Goal: Task Accomplishment & Management: Complete application form

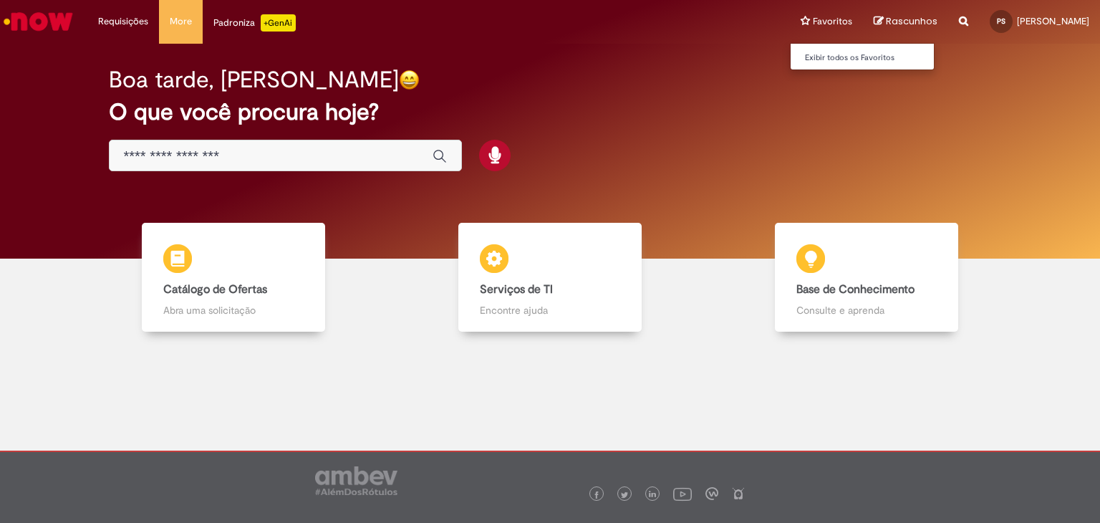
click at [856, 21] on li "Favoritos Exibir todos os Favoritos" at bounding box center [826, 21] width 73 height 43
click at [870, 52] on link "Exibir todos os Favoritos" at bounding box center [868, 58] width 157 height 16
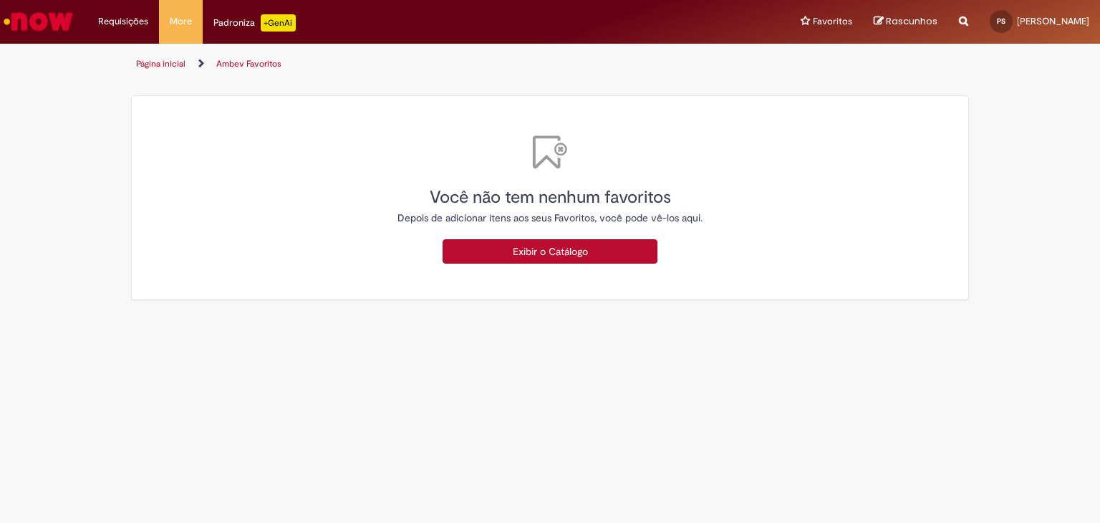
click at [234, 24] on div "Padroniza +GenAi" at bounding box center [254, 22] width 82 height 17
click at [934, 19] on span "Rascunhos" at bounding box center [912, 21] width 52 height 14
click at [853, 19] on li "Favoritos Exibir todos os Favoritos" at bounding box center [826, 21] width 73 height 43
click at [123, 24] on li "Requisições Exibir Todas as Solicitações" at bounding box center [123, 21] width 72 height 43
click at [115, 21] on li "Requisições Exibir Todas as Solicitações" at bounding box center [123, 21] width 72 height 43
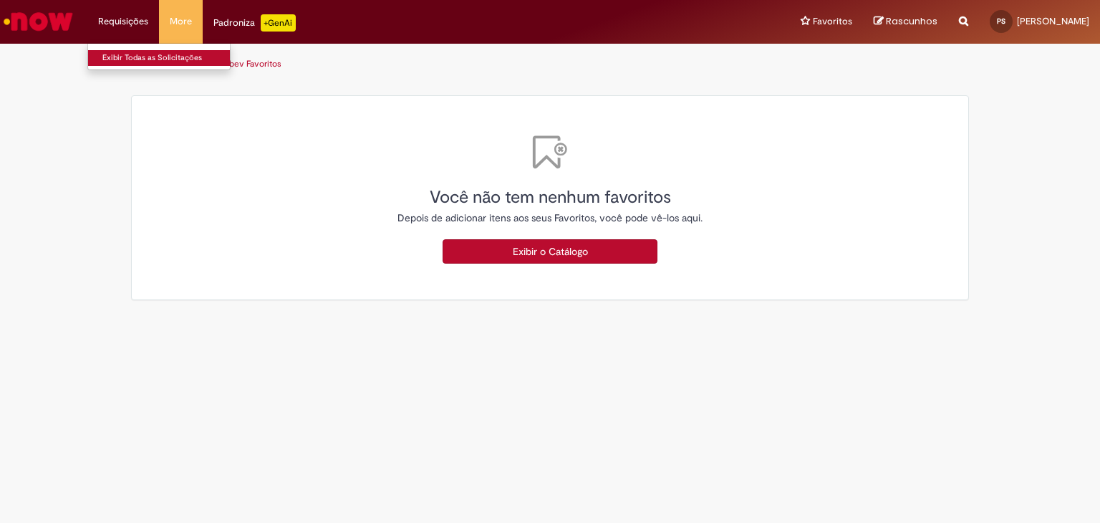
click at [132, 55] on link "Exibir Todas as Solicitações" at bounding box center [166, 58] width 157 height 16
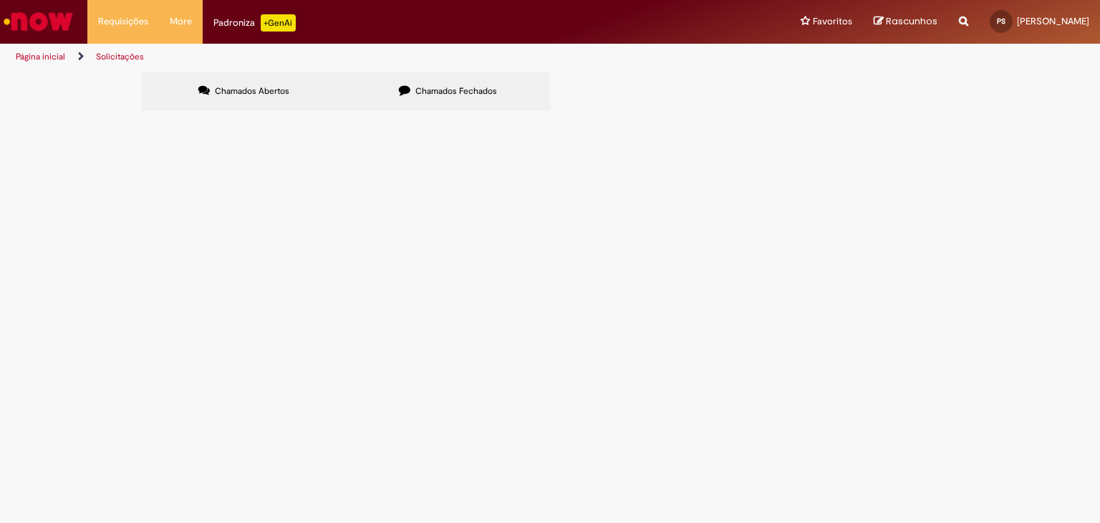
click at [0, 0] on input "Pesquisar" at bounding box center [0, 0] width 0 height 0
click at [0, 0] on button at bounding box center [0, 0] width 0 height 0
click at [0, 0] on span "usando este filtro" at bounding box center [0, 0] width 0 height 0
click at [112, 54] on link "Solicitações" at bounding box center [120, 56] width 48 height 11
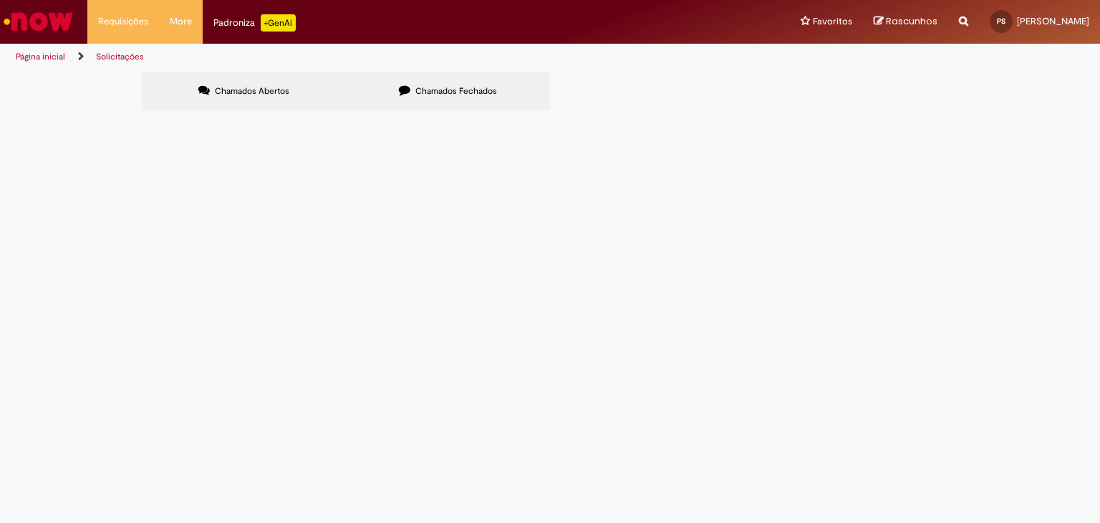
click at [452, 86] on span "Chamados Fechados" at bounding box center [456, 90] width 82 height 11
click at [236, 84] on label "Chamados Abertos" at bounding box center [244, 91] width 204 height 39
click at [1062, 14] on link "PS [PERSON_NAME]" at bounding box center [1039, 21] width 121 height 43
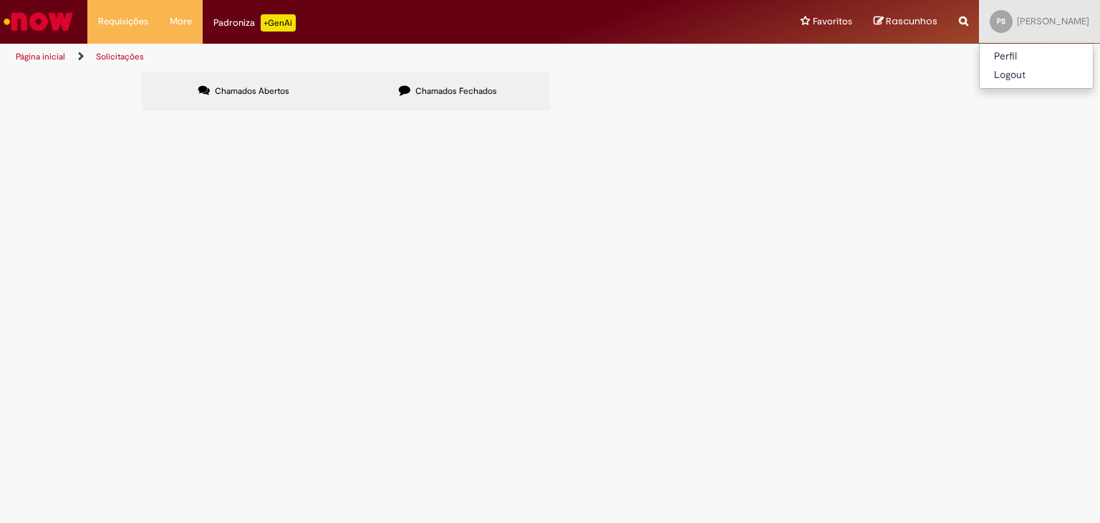
click at [921, 18] on span "Rascunhos" at bounding box center [912, 21] width 52 height 14
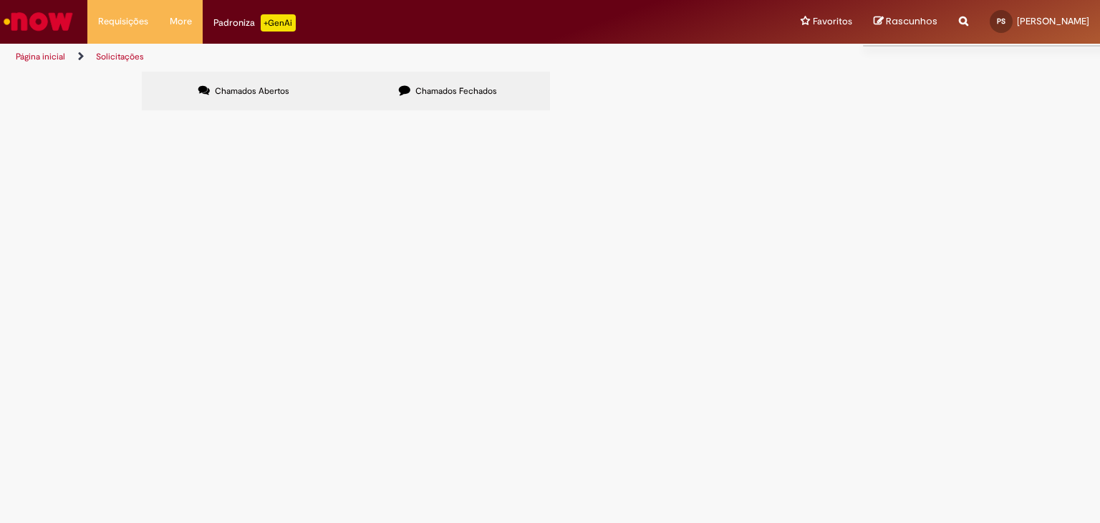
click at [46, 18] on img "Ir para a Homepage" at bounding box center [38, 21] width 74 height 29
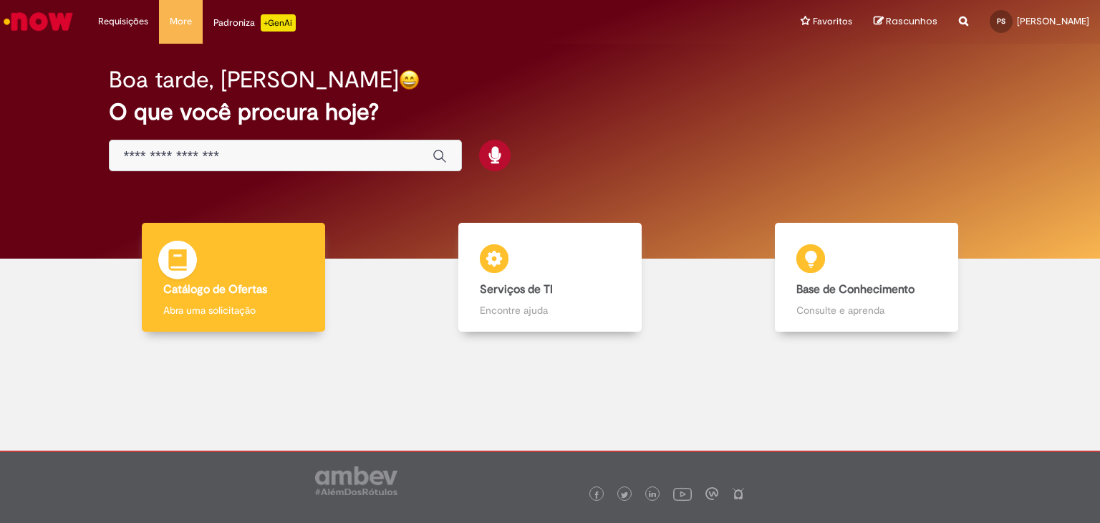
click at [232, 304] on p "Abra uma solicitação" at bounding box center [233, 310] width 140 height 14
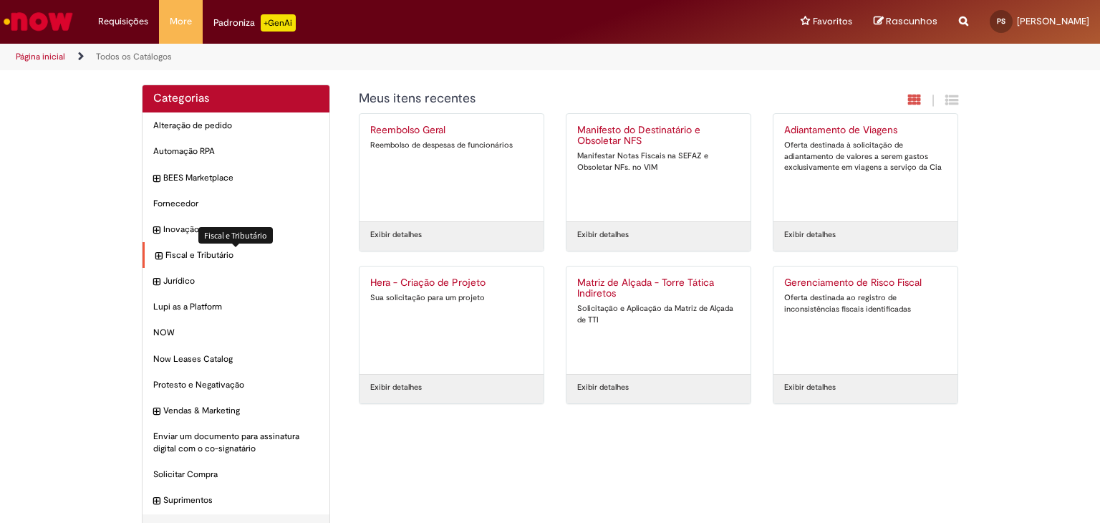
click at [183, 250] on span "Fiscal e Tributário Itens" at bounding box center [241, 255] width 153 height 12
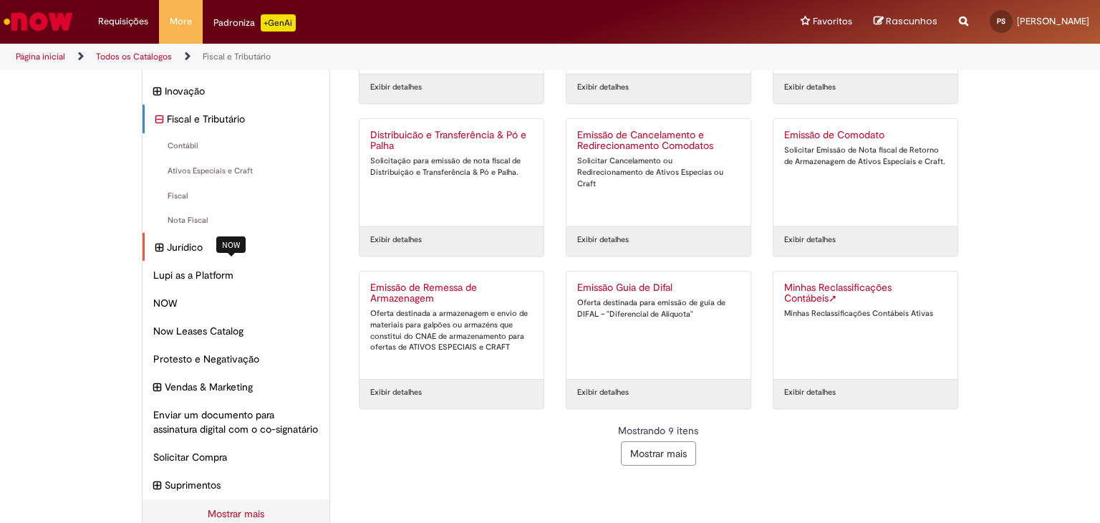
scroll to position [123, 0]
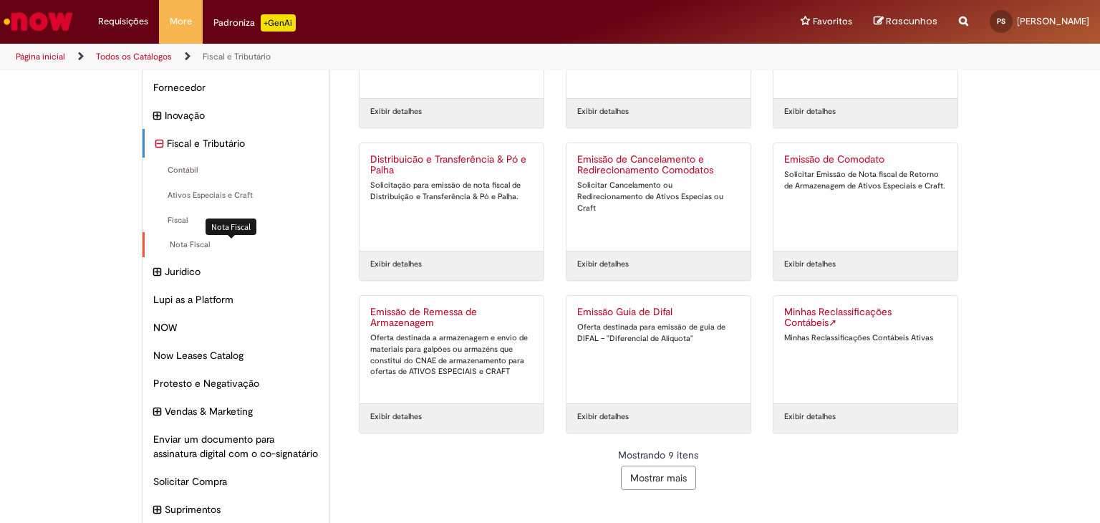
click at [189, 247] on span "Nota Fiscal Itens" at bounding box center [236, 244] width 163 height 11
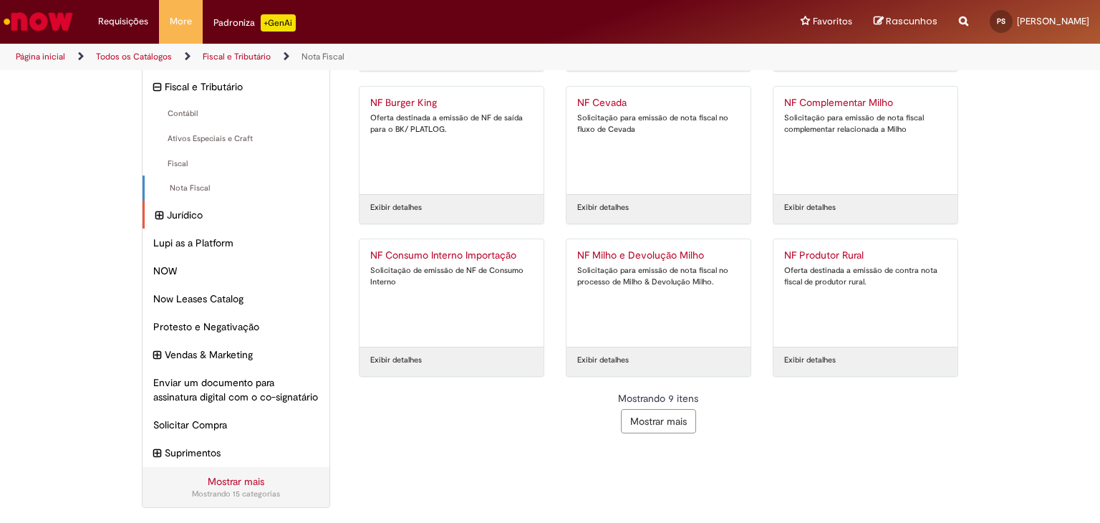
scroll to position [123, 0]
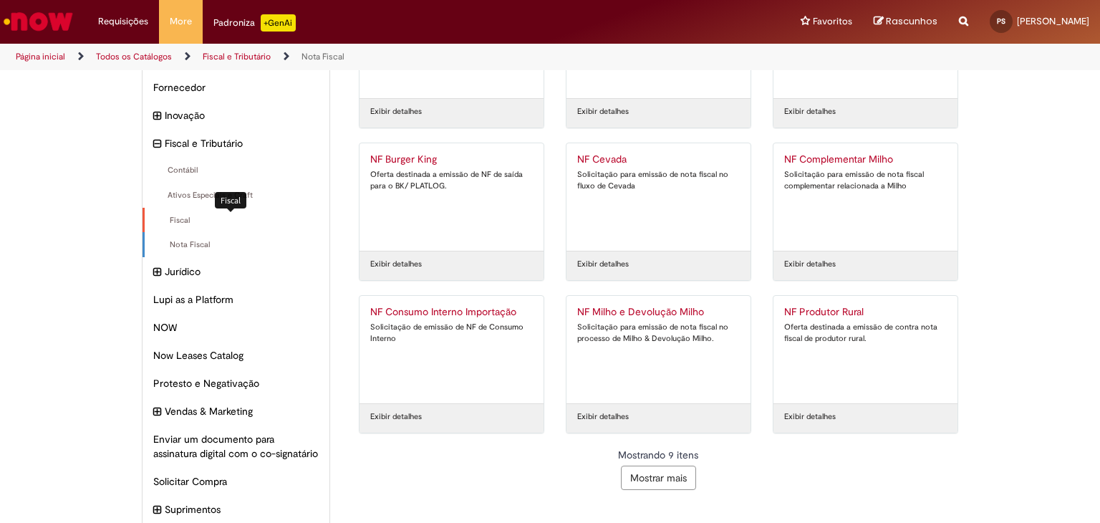
click at [186, 221] on span "Fiscal Itens" at bounding box center [236, 220] width 163 height 11
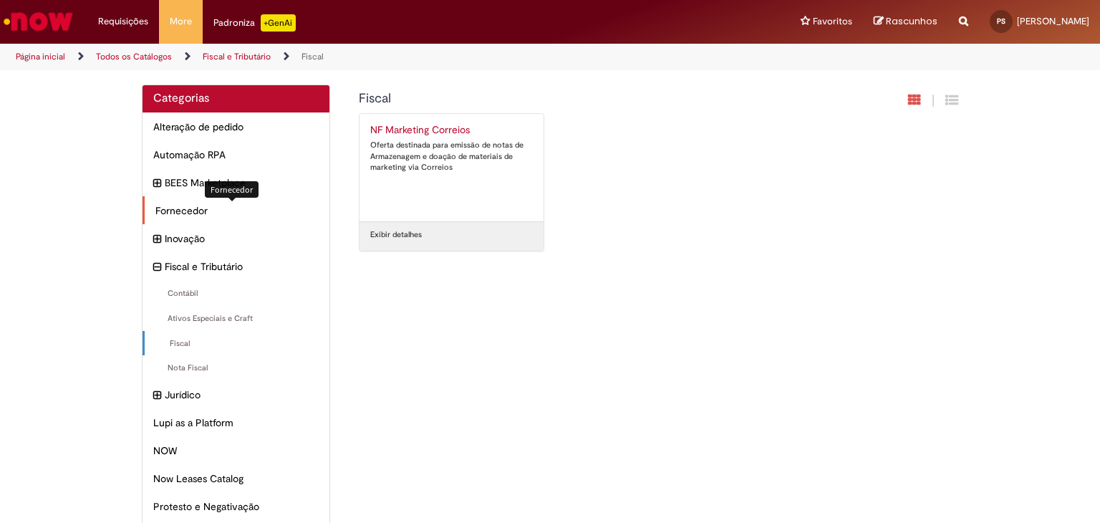
click at [191, 211] on span "Fornecedor Itens" at bounding box center [236, 210] width 163 height 14
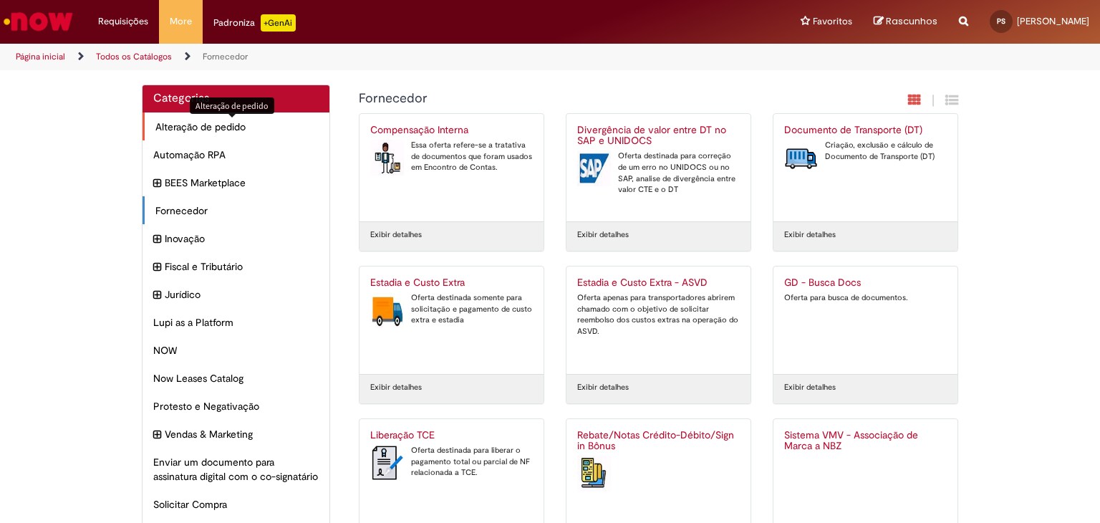
click at [210, 130] on span "Alteração de pedido Itens" at bounding box center [236, 127] width 163 height 14
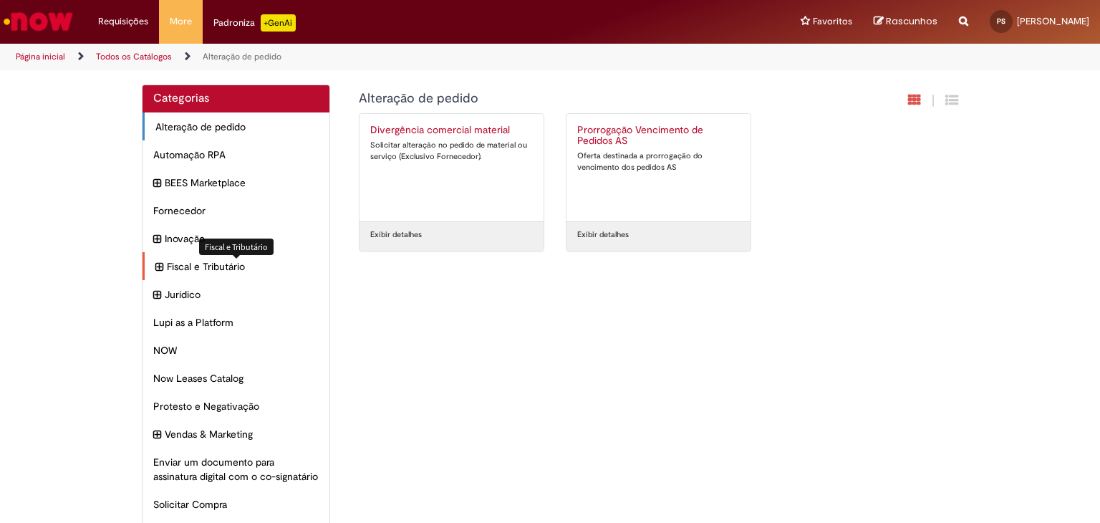
click at [205, 266] on span "Fiscal e Tributário Itens" at bounding box center [243, 266] width 152 height 14
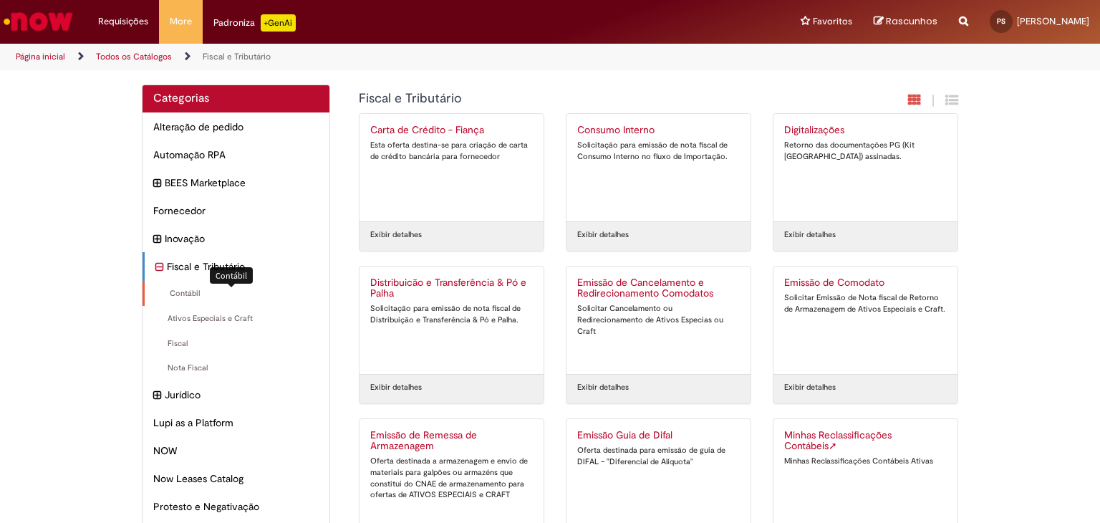
click at [172, 299] on span "Contábil Itens" at bounding box center [236, 293] width 163 height 11
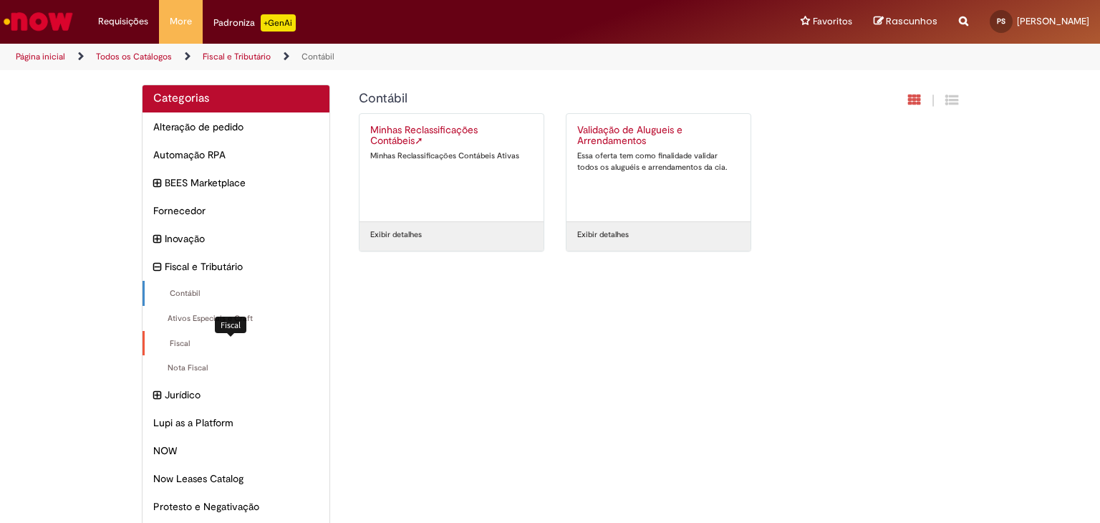
click at [183, 346] on span "Fiscal Itens" at bounding box center [236, 343] width 163 height 11
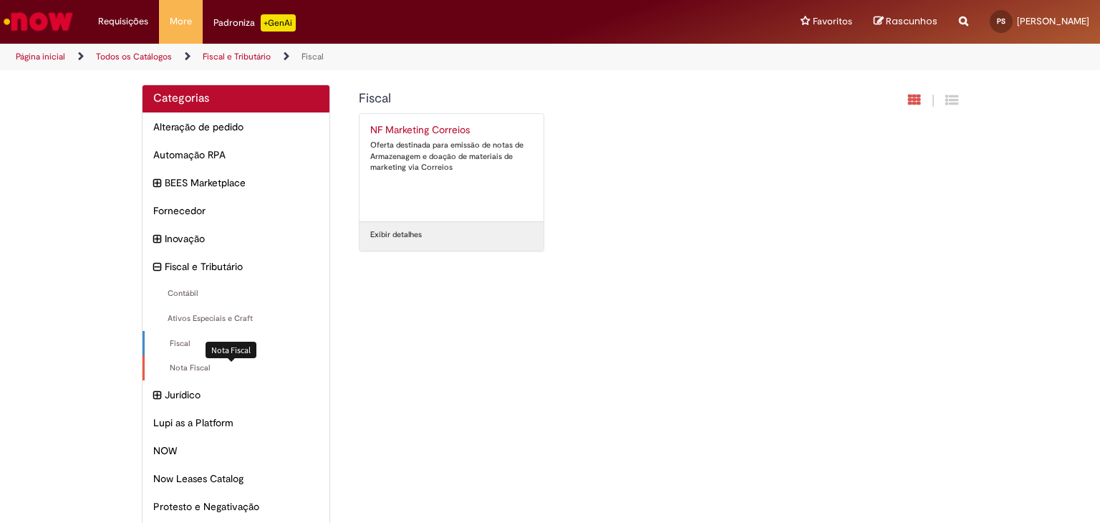
click at [173, 364] on span "Nota Fiscal Itens" at bounding box center [236, 367] width 163 height 11
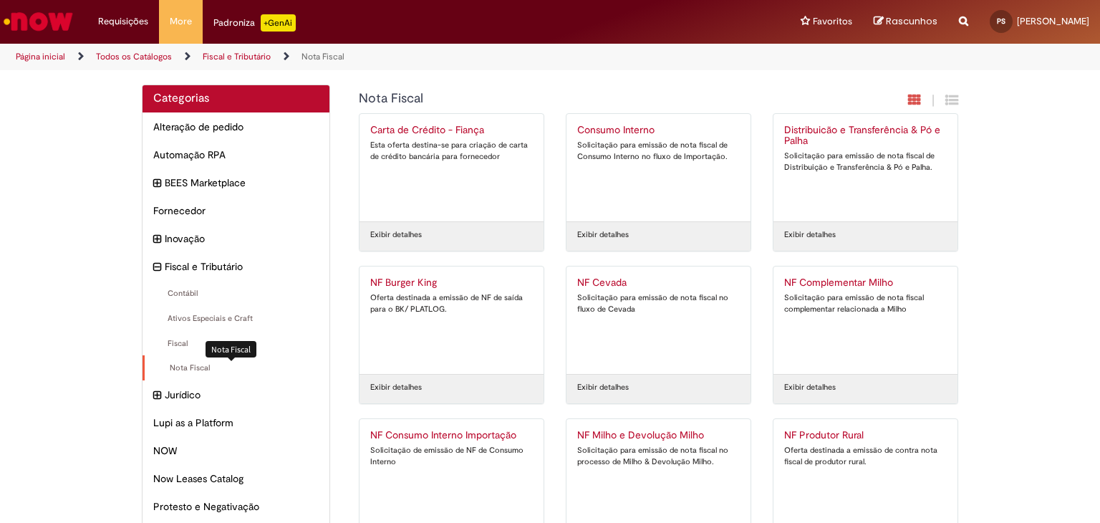
click at [175, 371] on span "Nota Fiscal Itens" at bounding box center [236, 367] width 163 height 11
